Goal: Task Accomplishment & Management: Manage account settings

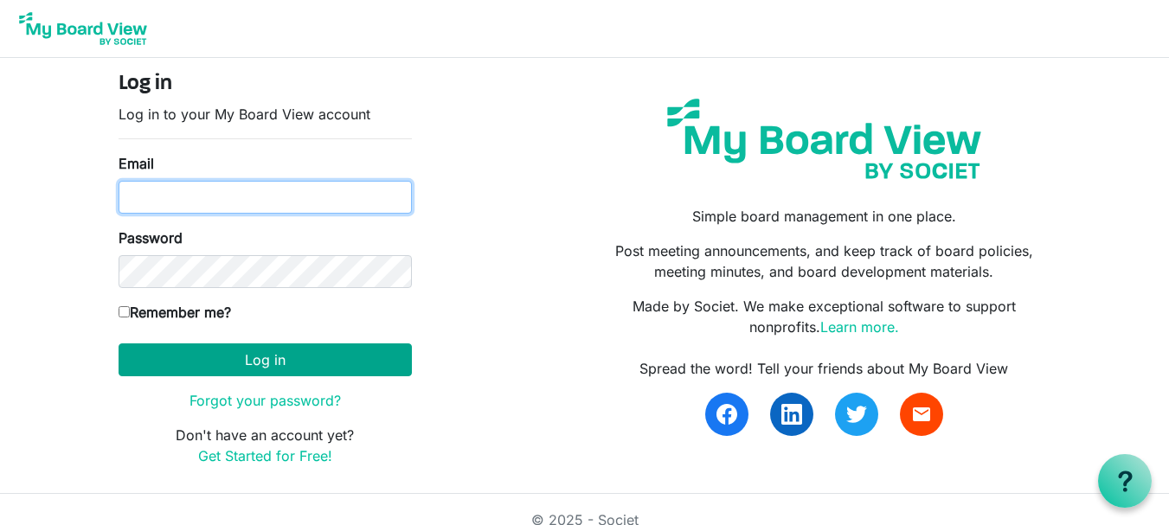
type input "theresabhavanvembuva@gmail.com"
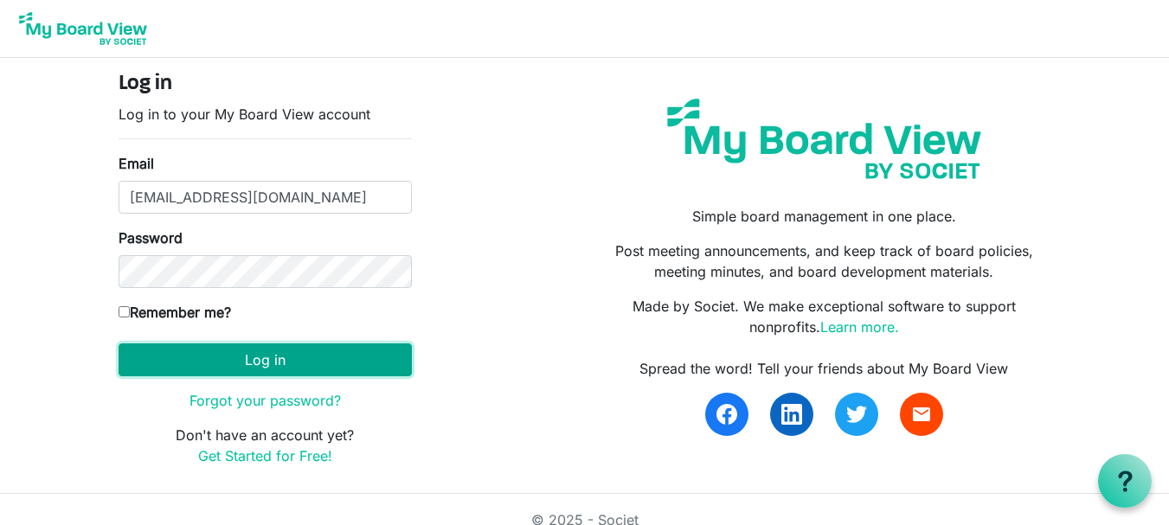
click at [276, 360] on button "Log in" at bounding box center [265, 360] width 293 height 33
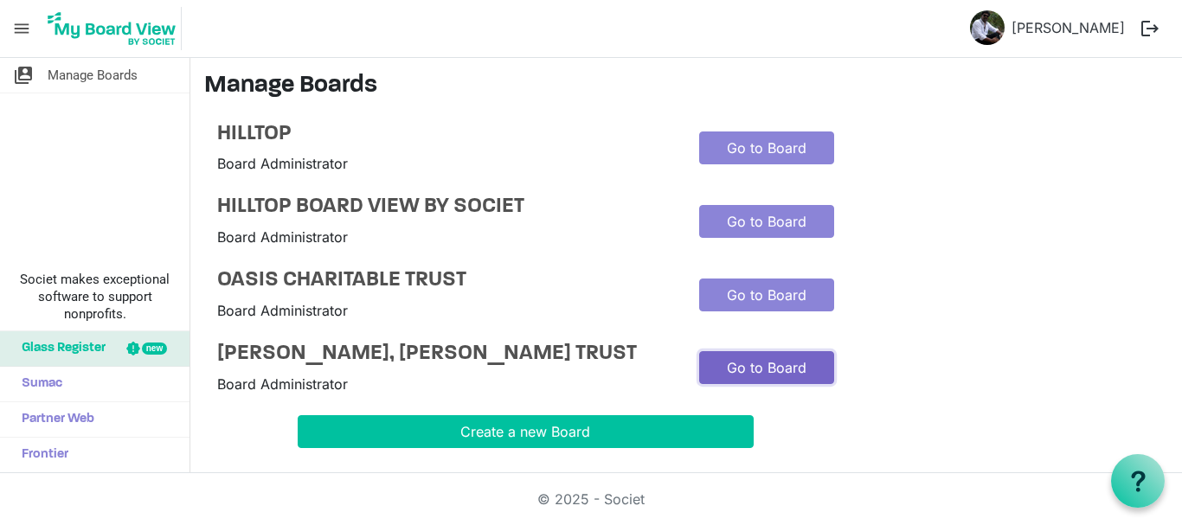
click at [767, 377] on link "Go to Board" at bounding box center [766, 367] width 135 height 33
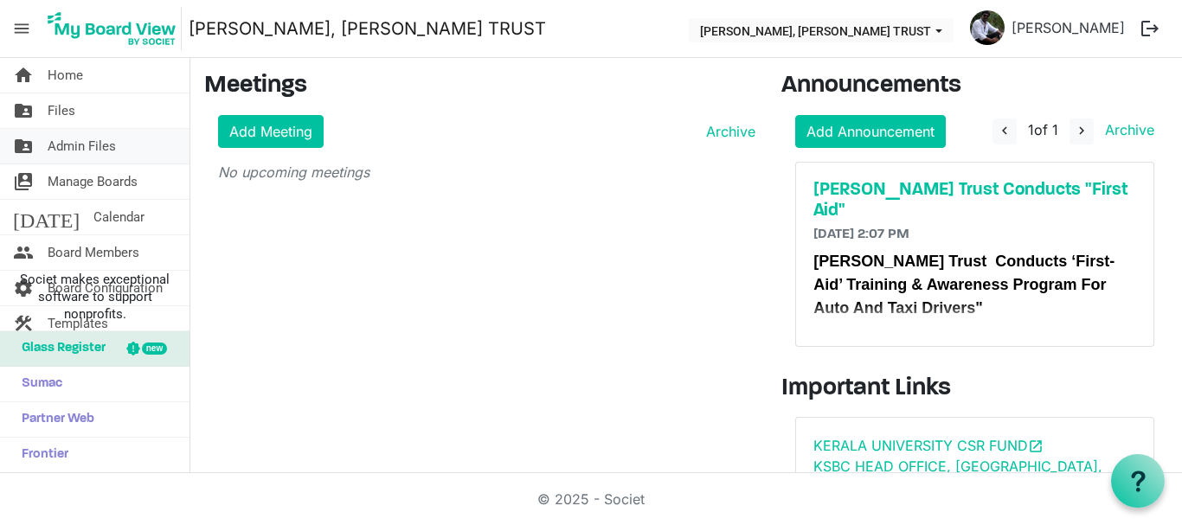
click at [93, 147] on span "Admin Files" at bounding box center [82, 146] width 68 height 35
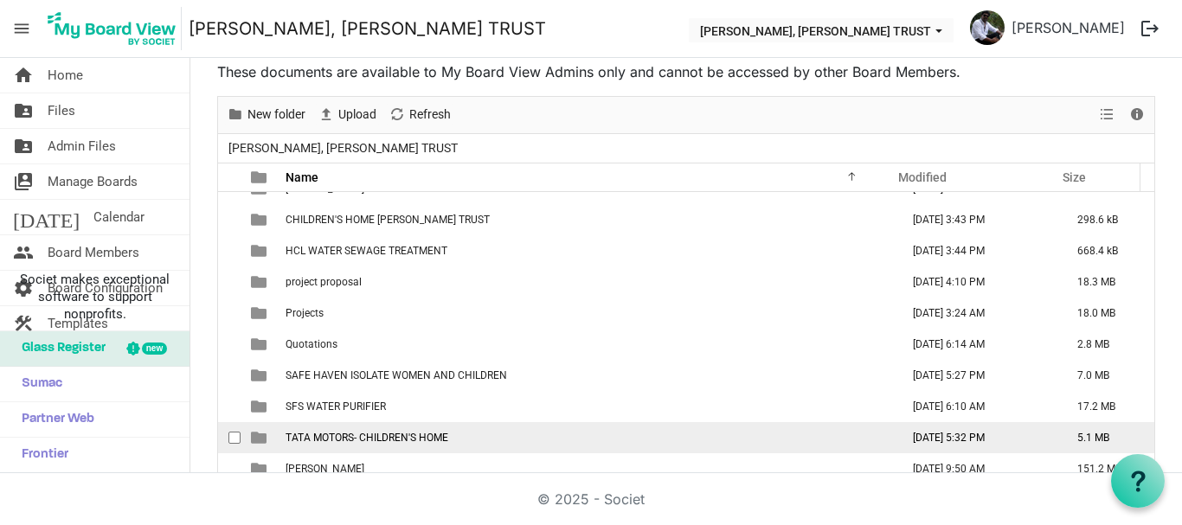
scroll to position [73, 0]
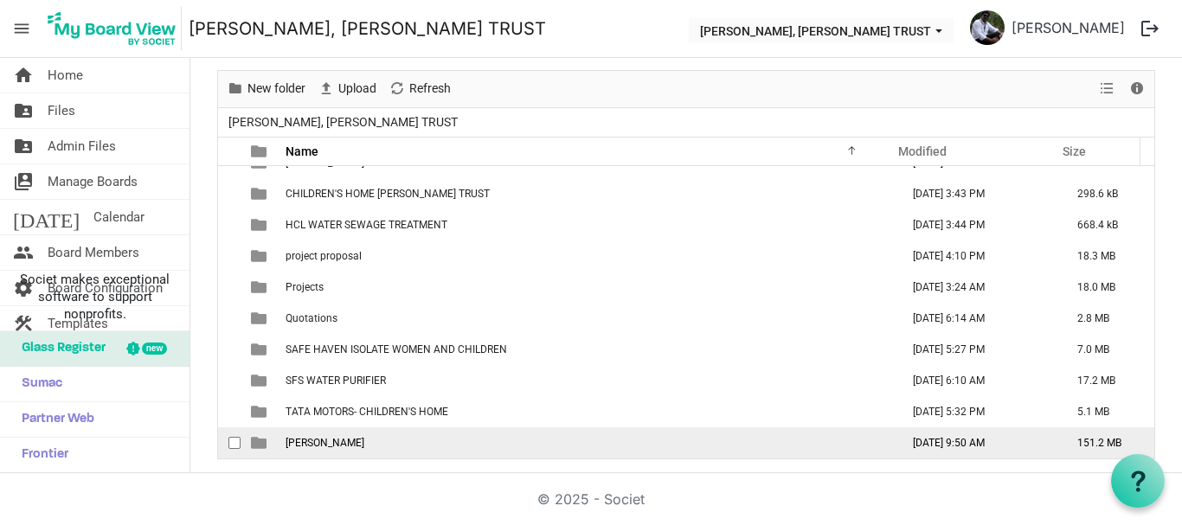
click at [344, 445] on span "THERESA BHAVAN" at bounding box center [325, 443] width 79 height 12
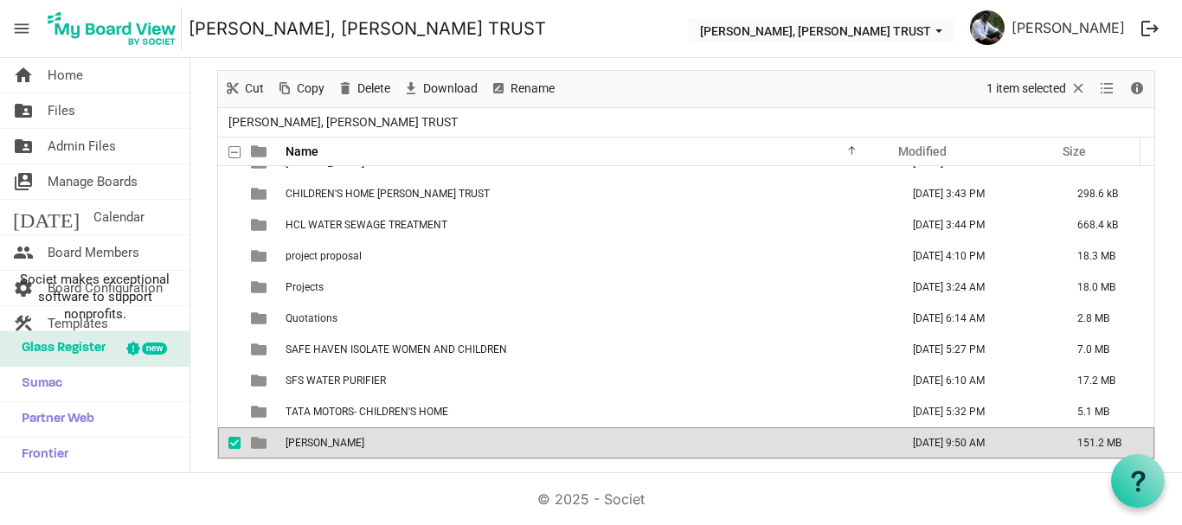
click at [344, 445] on span "THERESA BHAVAN" at bounding box center [325, 443] width 79 height 12
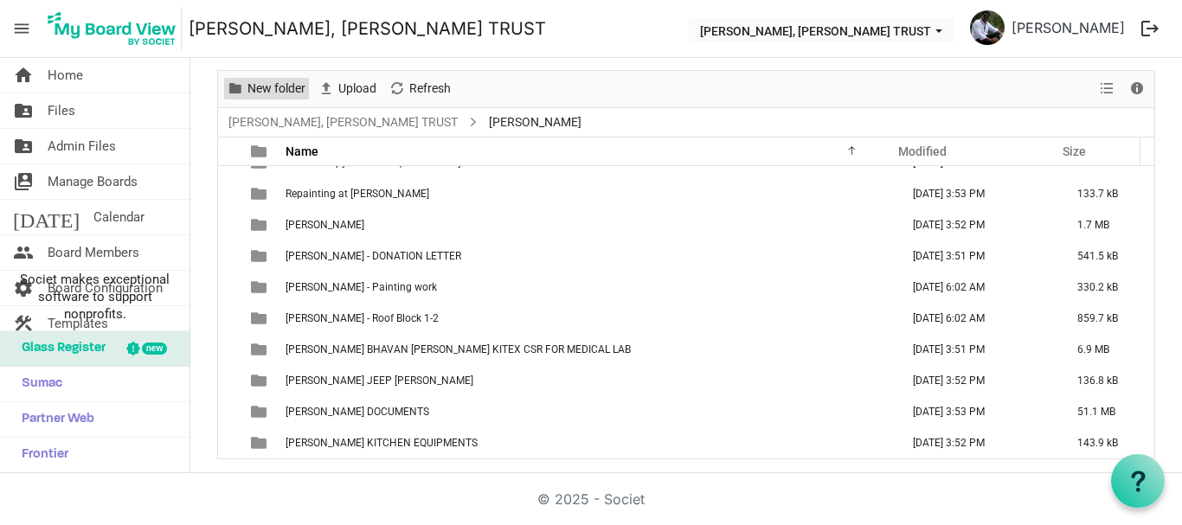
click at [278, 85] on span "New folder" at bounding box center [276, 89] width 61 height 22
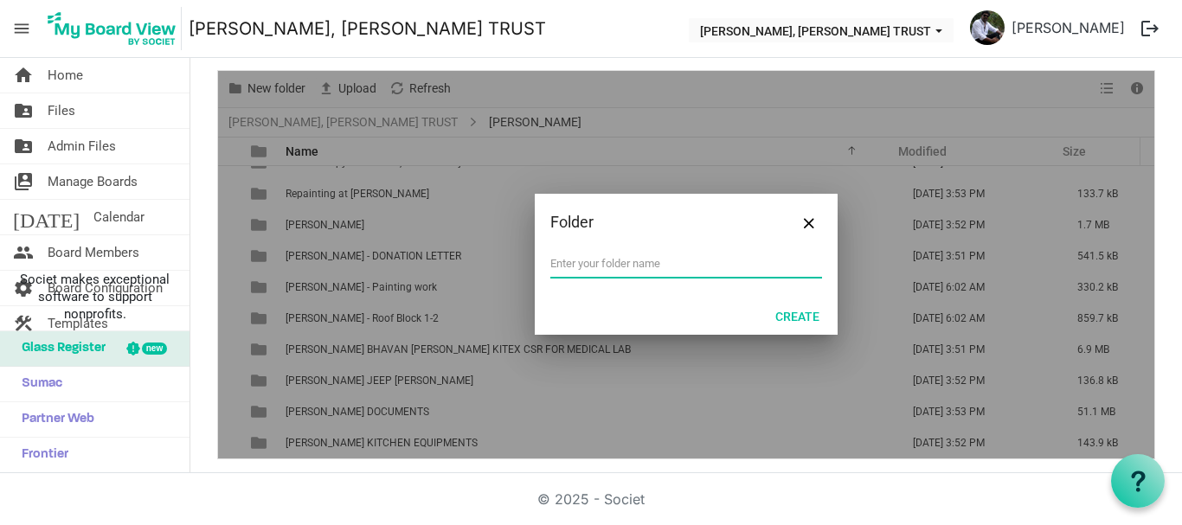
click at [627, 268] on input "text" at bounding box center [686, 264] width 272 height 26
paste input "THERESA BHAVAN - THE LIGHT OF LEARNING PROJECTOR"
type input "THERESA BHAVAN - THE LIGHT OF LEARNING PROJECTOR"
click at [787, 312] on button "Create" at bounding box center [797, 316] width 67 height 24
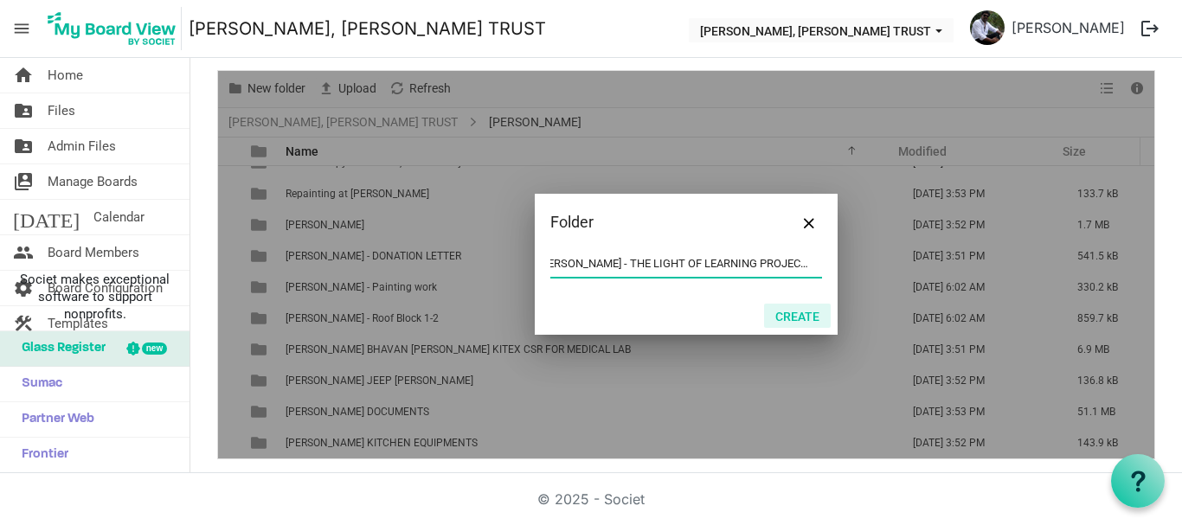
scroll to position [0, 0]
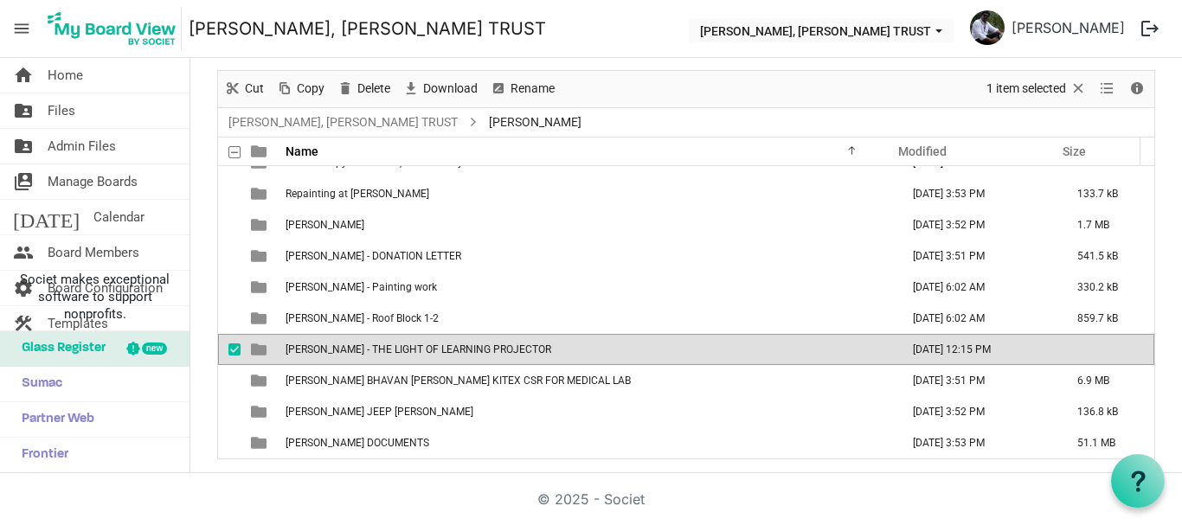
click at [370, 350] on span "THERESA BHAVAN - THE LIGHT OF LEARNING PROJECTOR" at bounding box center [419, 350] width 266 height 12
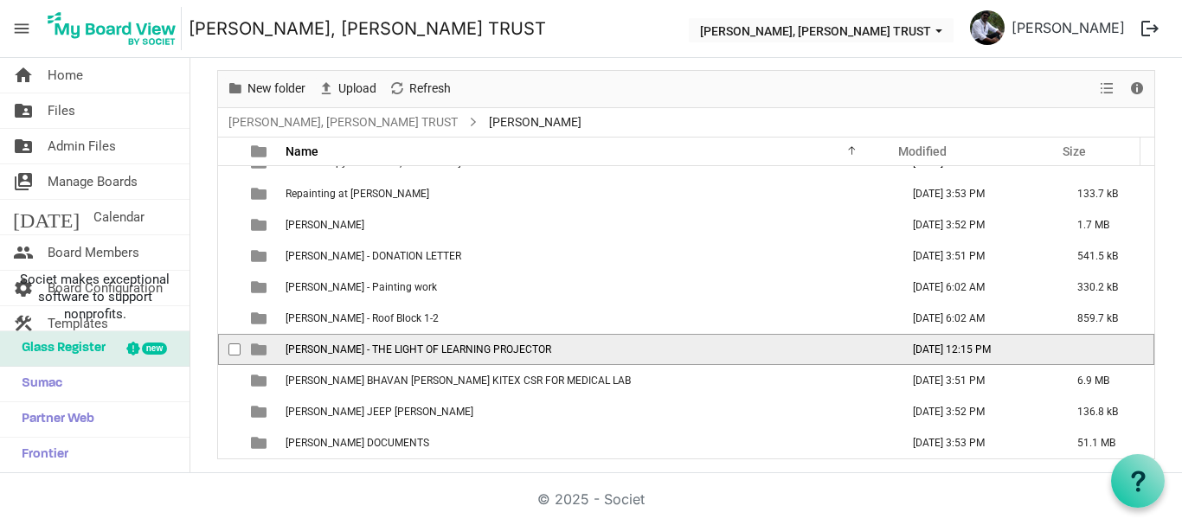
click at [370, 350] on span "THERESA BHAVAN - THE LIGHT OF LEARNING PROJECTOR" at bounding box center [419, 350] width 266 height 12
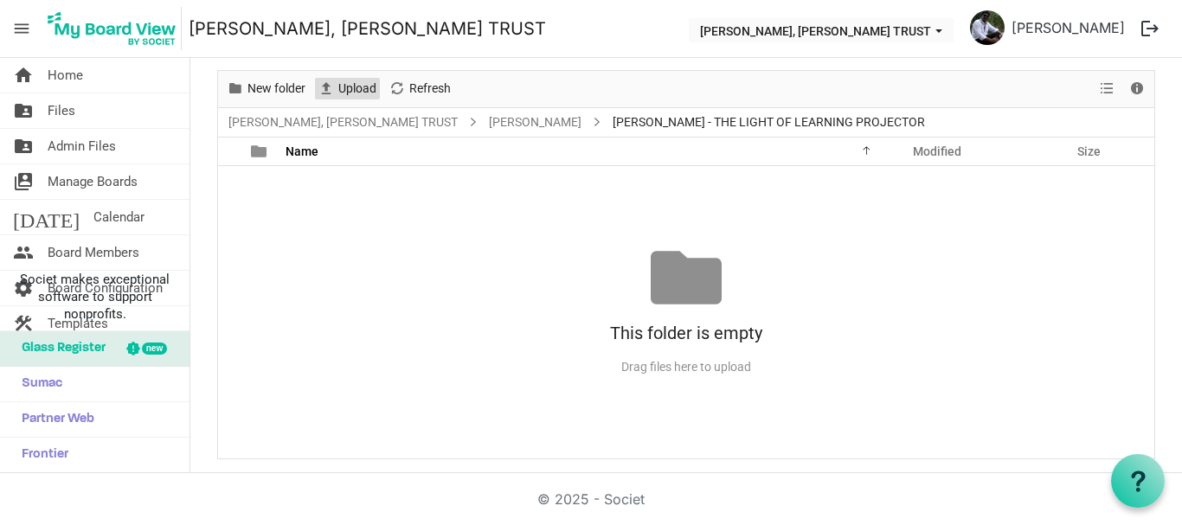
click at [349, 93] on span "Upload" at bounding box center [358, 89] width 42 height 22
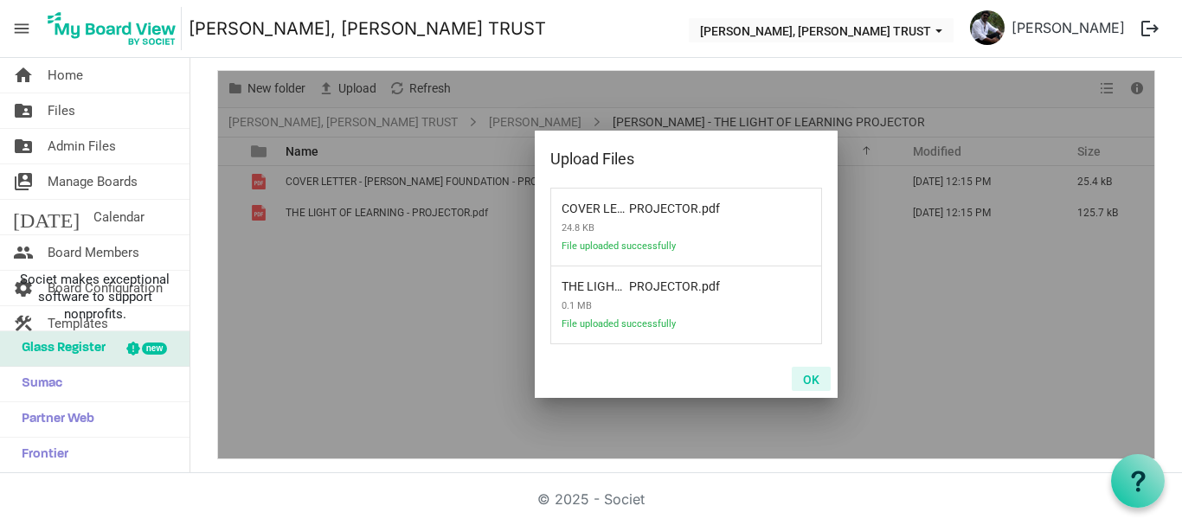
click at [810, 377] on button "OK" at bounding box center [811, 379] width 39 height 24
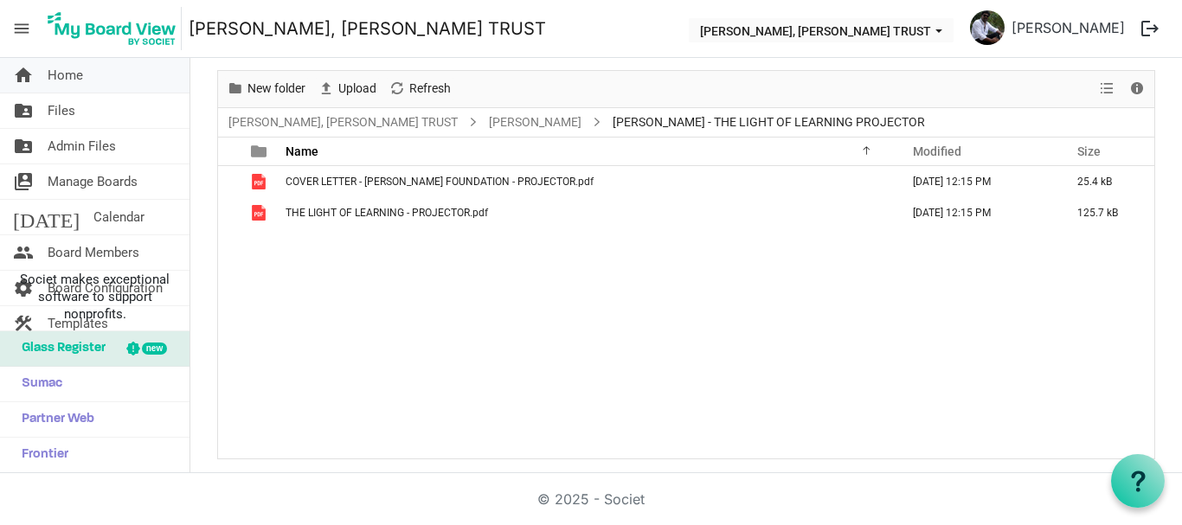
click at [79, 81] on span "Home" at bounding box center [65, 75] width 35 height 35
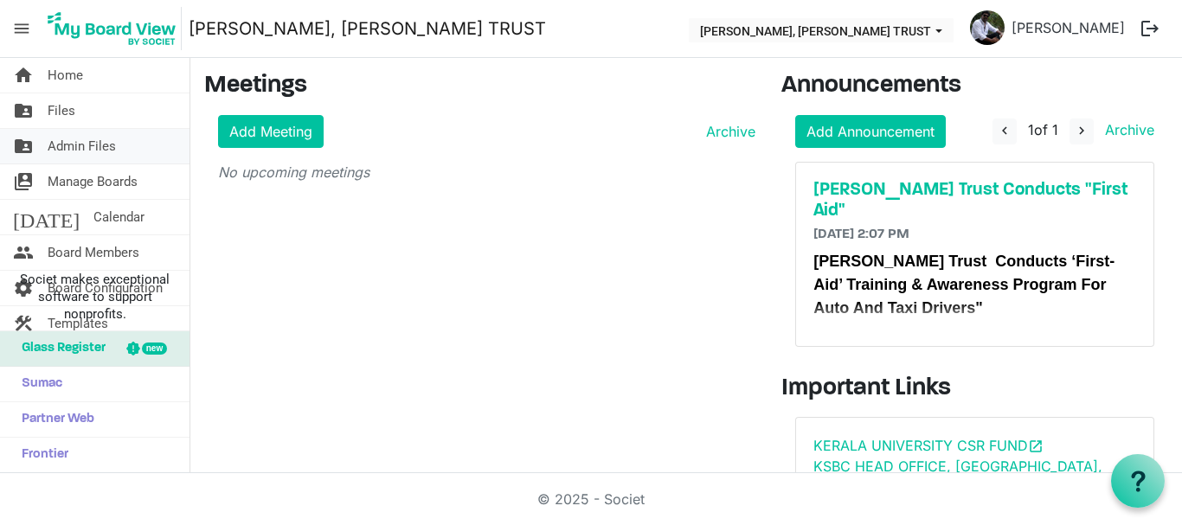
click at [82, 145] on span "Admin Files" at bounding box center [82, 146] width 68 height 35
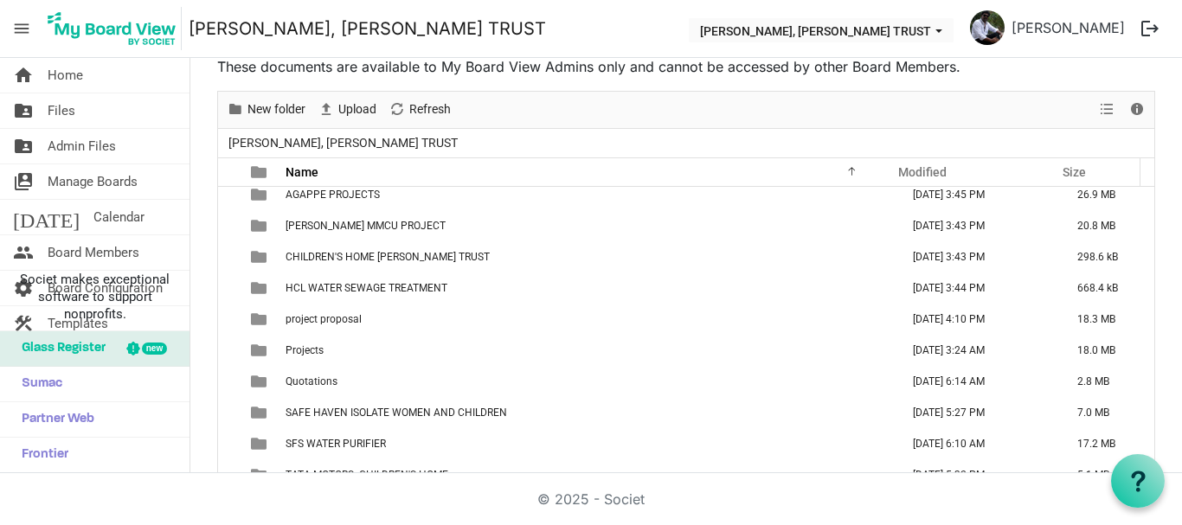
scroll to position [50, 0]
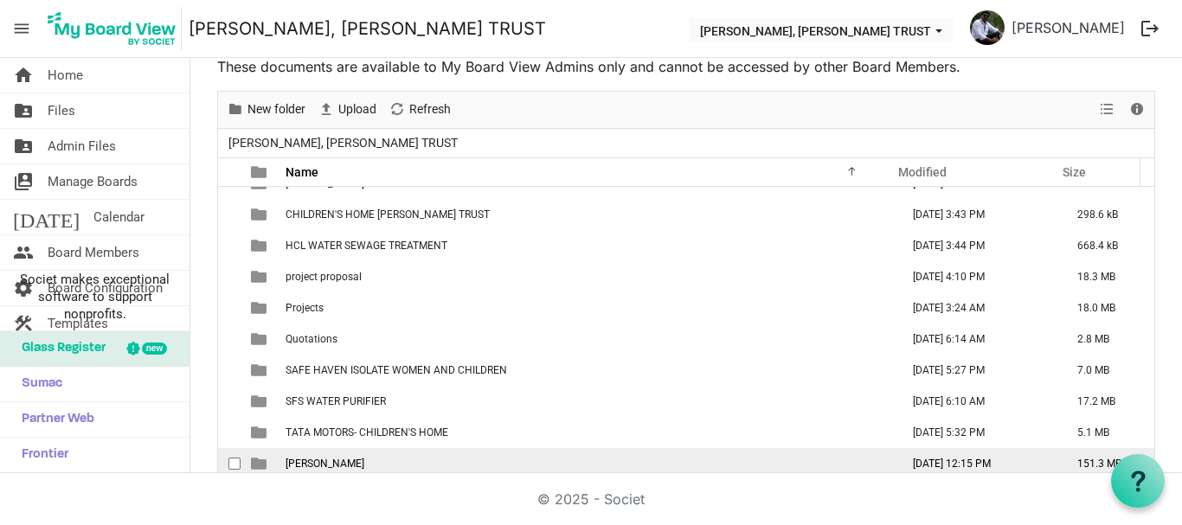
click at [398, 461] on td "THERESA BHAVAN" at bounding box center [587, 463] width 614 height 31
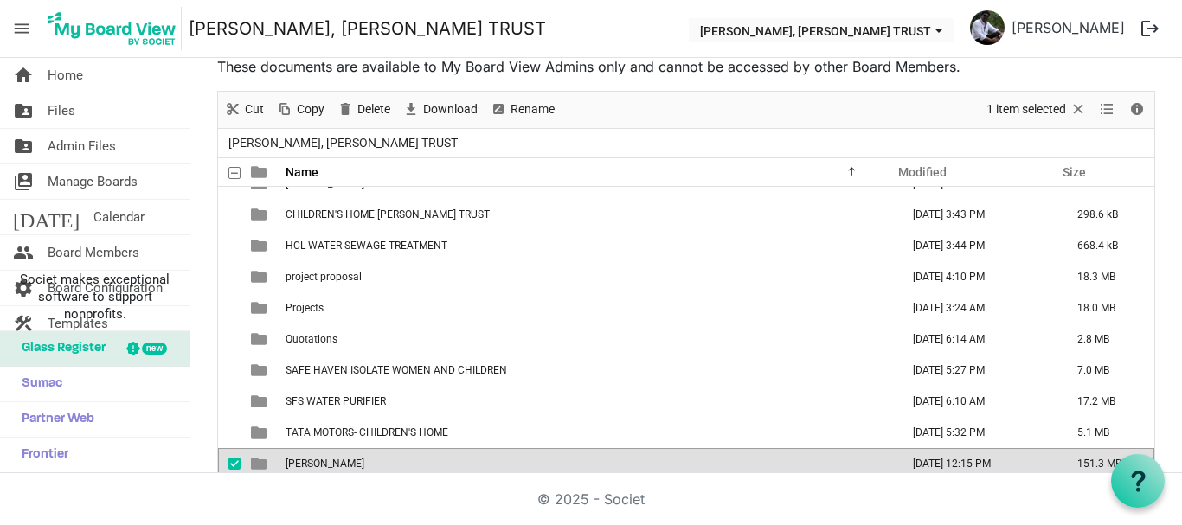
scroll to position [58, 0]
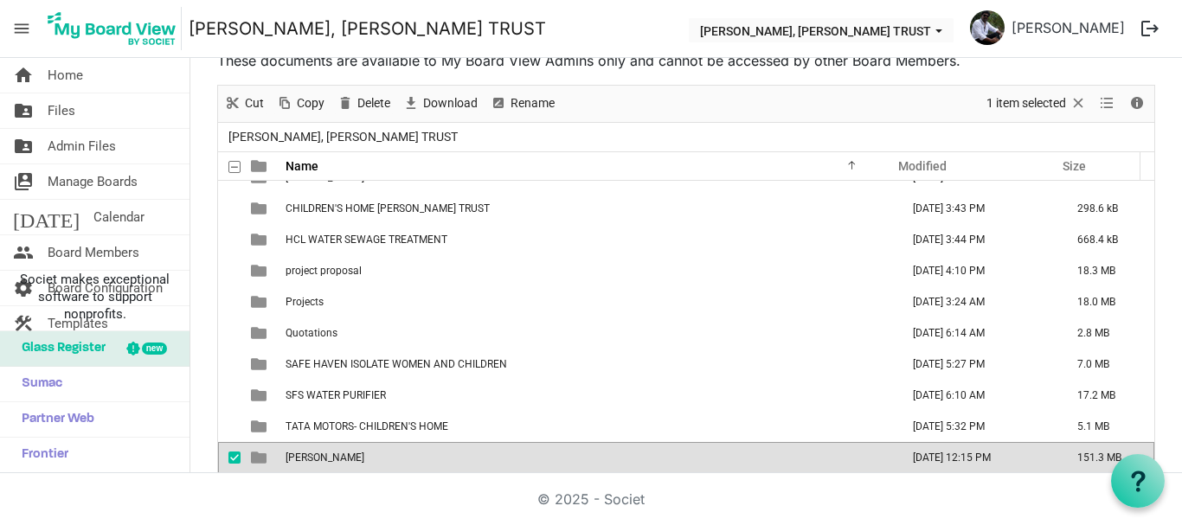
click at [398, 461] on td "THERESA BHAVAN" at bounding box center [587, 457] width 614 height 31
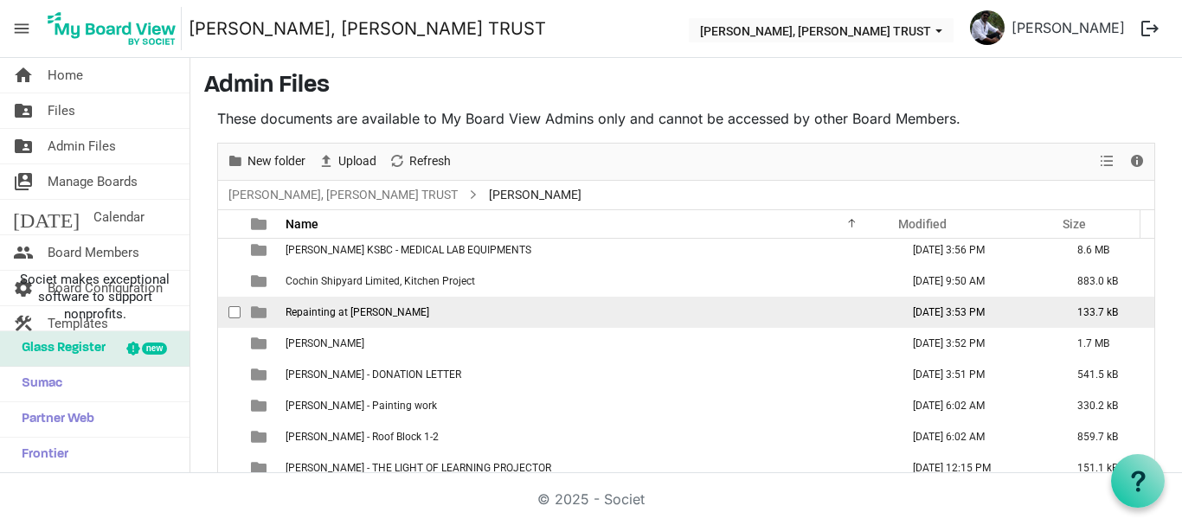
scroll to position [0, 0]
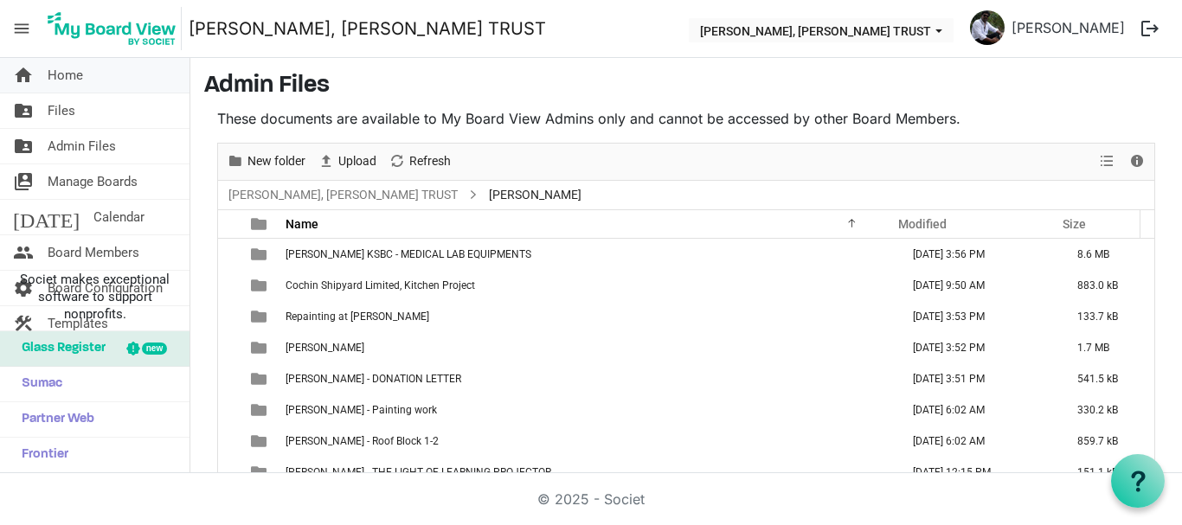
click at [72, 60] on span "Home" at bounding box center [65, 75] width 35 height 35
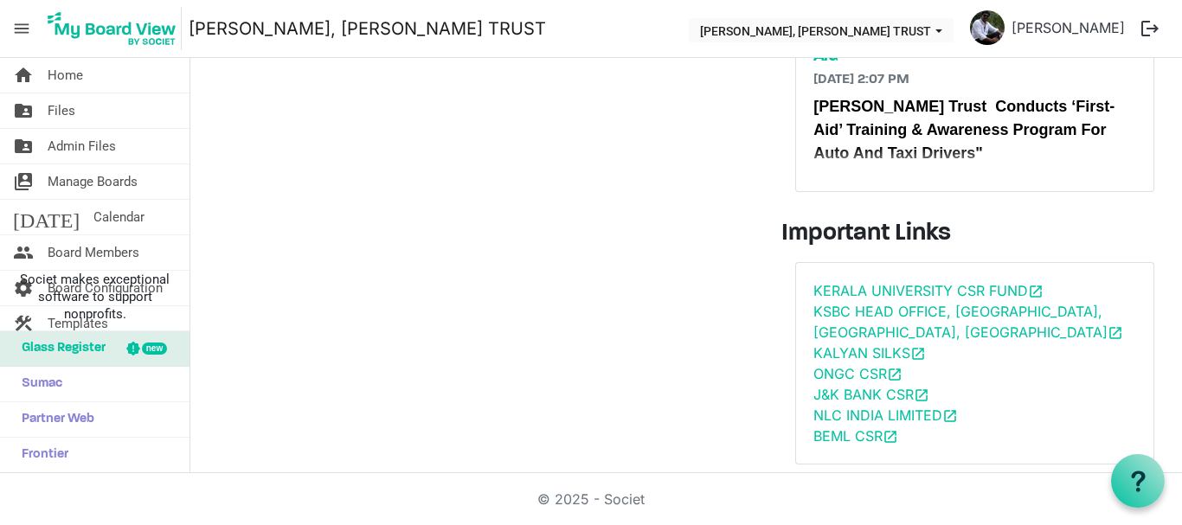
scroll to position [174, 0]
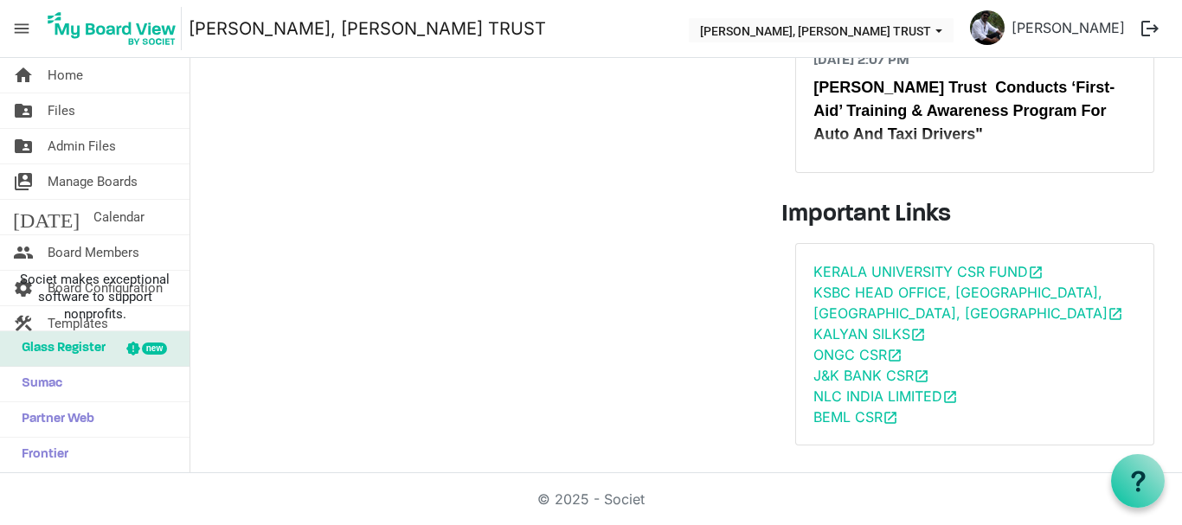
click at [30, 32] on span "menu" at bounding box center [21, 28] width 33 height 33
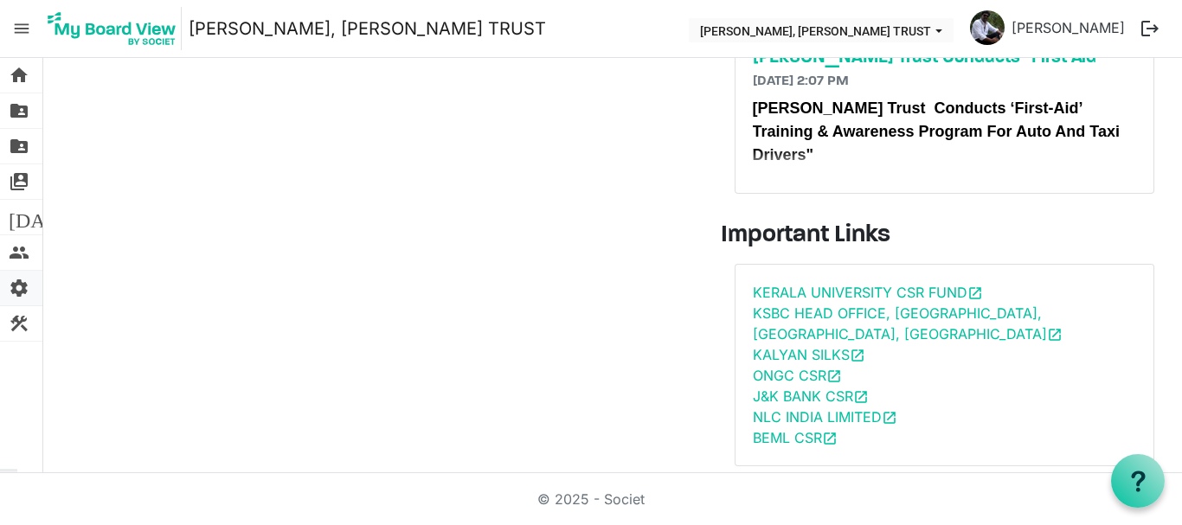
click at [18, 294] on span "settings" at bounding box center [19, 288] width 21 height 35
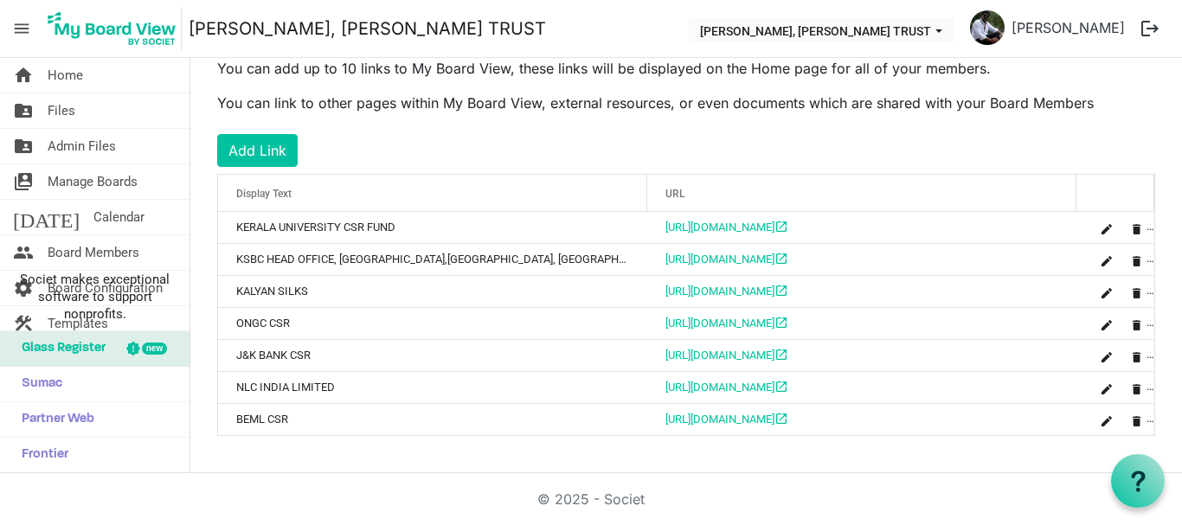
scroll to position [502, 0]
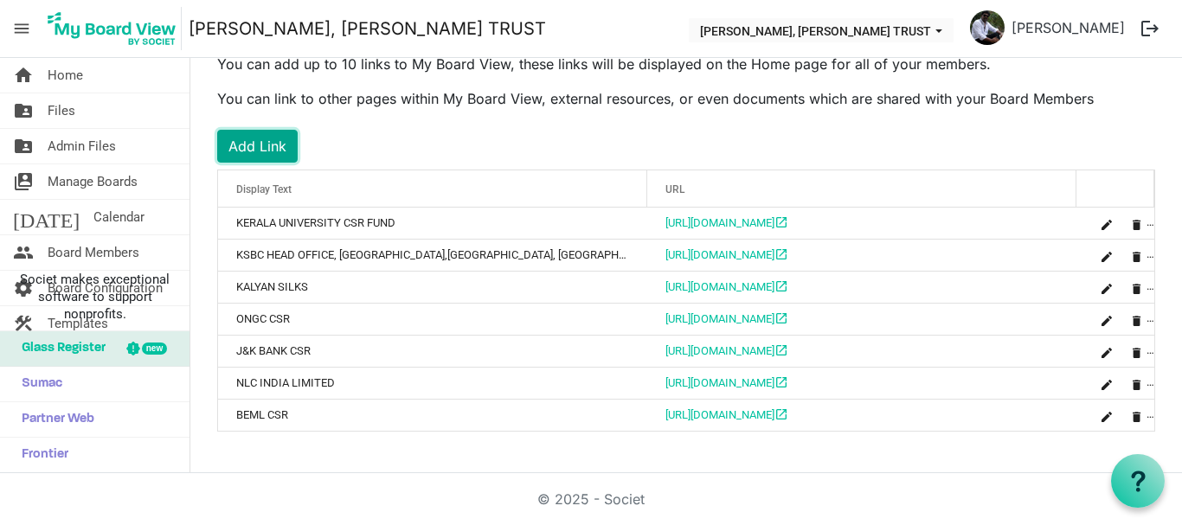
click at [263, 150] on button "Add Link" at bounding box center [257, 146] width 80 height 33
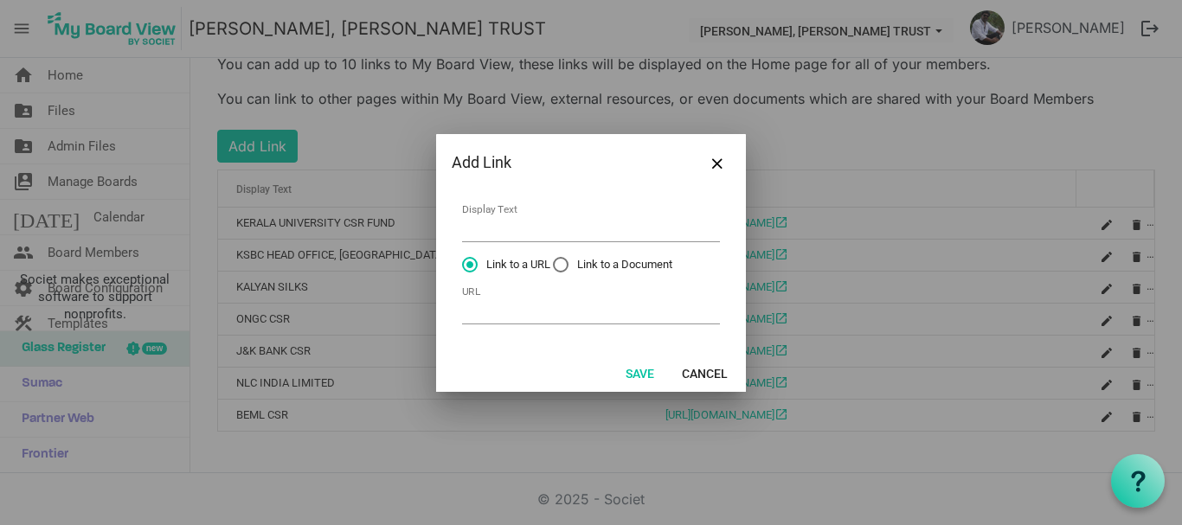
click at [488, 209] on td "Display Text" at bounding box center [591, 224] width 260 height 46
click at [492, 322] on input "URL" at bounding box center [591, 311] width 258 height 27
paste input "https://ashokiron.com/csr/"
type input "https://ashokiron.com/csr/"
click at [478, 234] on input "Display Text" at bounding box center [591, 229] width 258 height 27
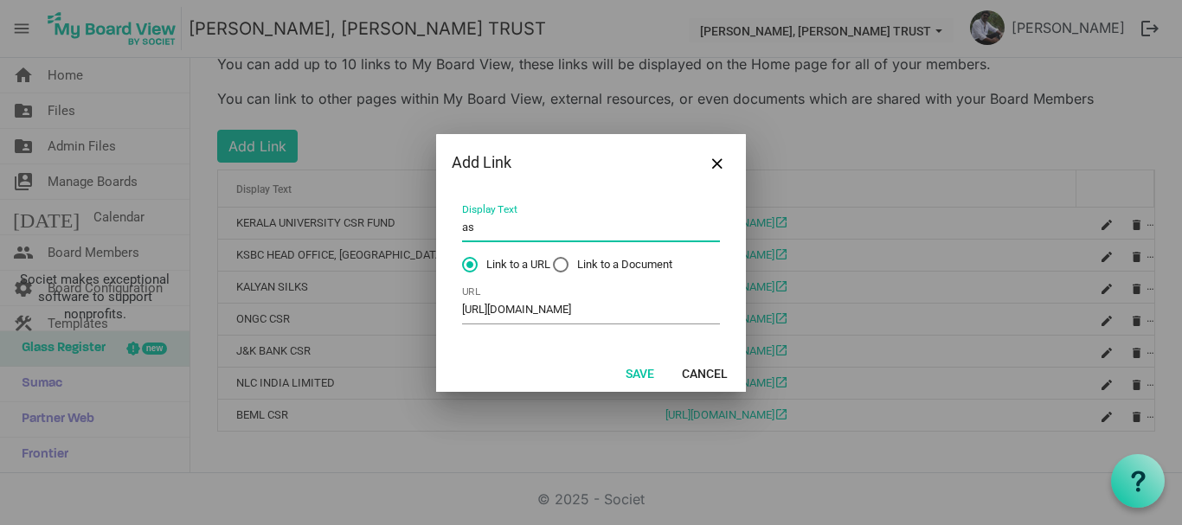
type input "a"
type input "ASHOK IRON GROUP CSR"
click at [639, 371] on button "Save" at bounding box center [639, 373] width 51 height 24
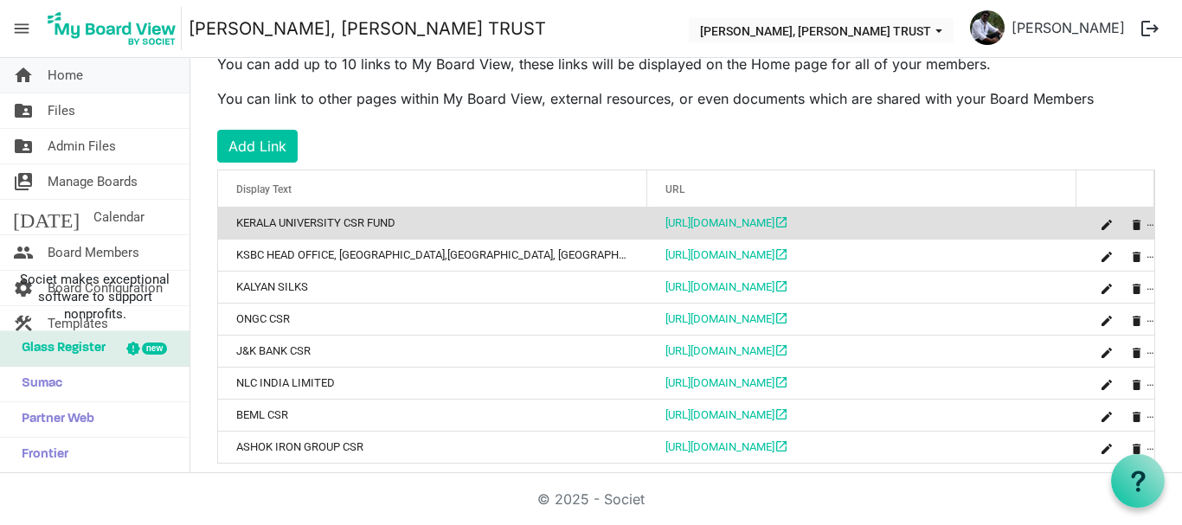
click at [95, 70] on link "home Home" at bounding box center [95, 75] width 190 height 35
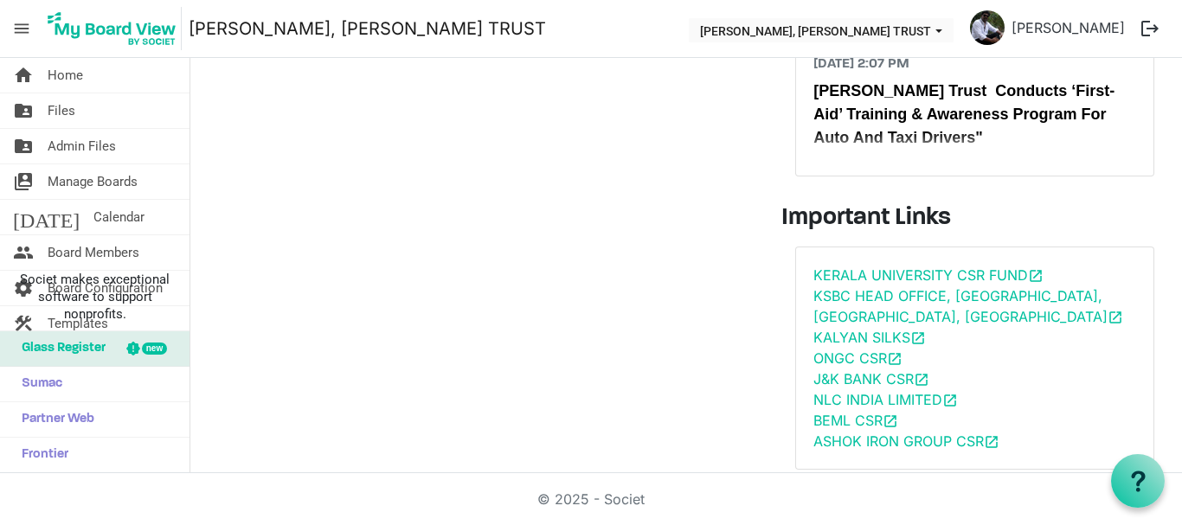
scroll to position [195, 0]
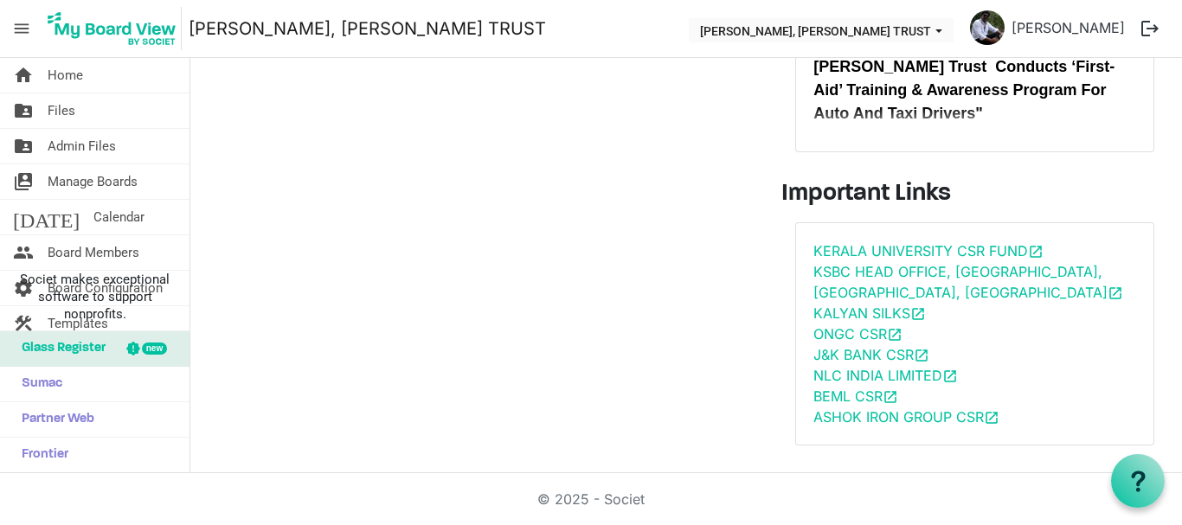
click at [424, 159] on div "Meetings Add Meeting Archive No upcoming meetings" at bounding box center [479, 168] width 577 height 582
